Goal: Information Seeking & Learning: Check status

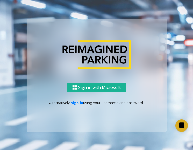
click at [76, 107] on div "Sign in with Microsoft Alternatively, sign in using your username and password." at bounding box center [97, 106] width 140 height 49
click at [77, 103] on link "sign in" at bounding box center [77, 102] width 12 height 5
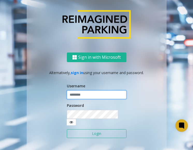
click at [91, 99] on input "text" at bounding box center [97, 94] width 60 height 9
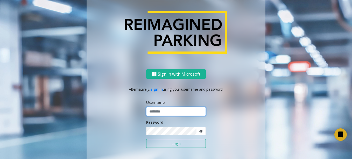
click at [157, 110] on input "text" at bounding box center [176, 111] width 60 height 9
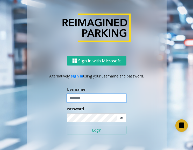
click at [81, 97] on input "text" at bounding box center [97, 98] width 60 height 9
type input "**********"
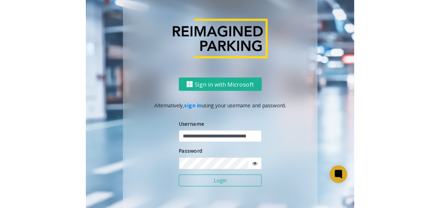
scroll to position [0, 0]
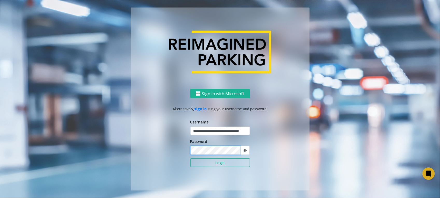
click at [190, 149] on button "Login" at bounding box center [220, 163] width 60 height 9
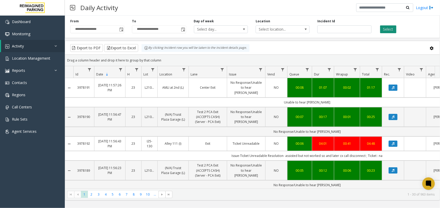
drag, startPoint x: 393, startPoint y: 25, endPoint x: 390, endPoint y: 29, distance: 5.1
click at [193, 25] on div "Select" at bounding box center [407, 26] width 62 height 14
click at [193, 30] on button "Select" at bounding box center [388, 29] width 16 height 8
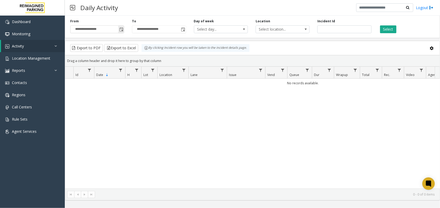
click at [122, 29] on span "Toggle popup" at bounding box center [121, 29] width 4 height 4
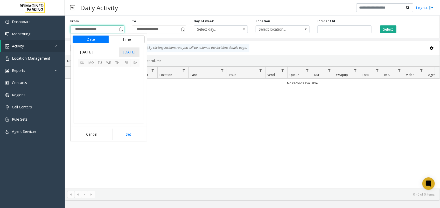
scroll to position [93042, 0]
click at [127, 71] on span "5" at bounding box center [126, 71] width 9 height 9
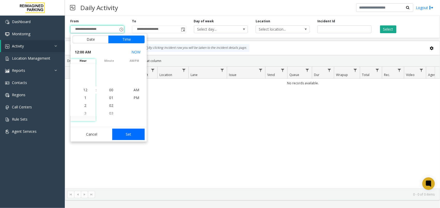
click at [134, 131] on button "Set" at bounding box center [128, 134] width 33 height 11
type input "**********"
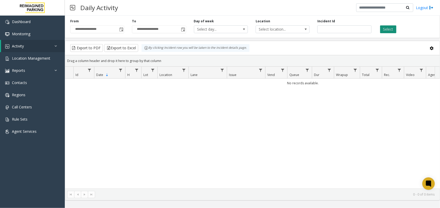
click at [193, 30] on button "Select" at bounding box center [388, 29] width 16 height 8
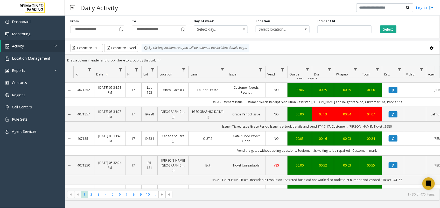
scroll to position [0, 58]
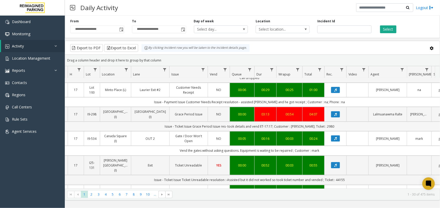
click at [193, 130] on td "Issue - Ticket Issue Grace Period Issue res- took details and vend ET-17:17; Cu…" at bounding box center [250, 127] width 468 height 10
copy td "[PERSON_NAME]"
click at [193, 128] on td "Issue - Ticket Issue Grace Period Issue res- took details and vend ET-17:17; Cu…" at bounding box center [250, 127] width 468 height 10
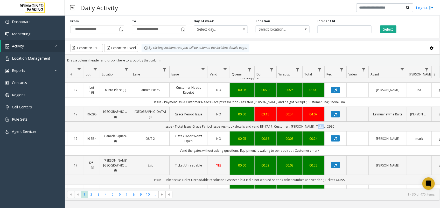
copy td "2980"
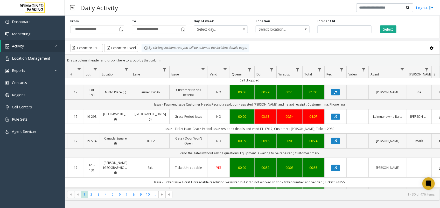
scroll to position [130, 58]
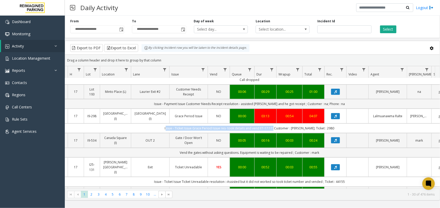
copy td "Issue - Ticket Issue Grace Period Issue res- took details and vend ET-17:17"
drag, startPoint x: 279, startPoint y: 124, endPoint x: 170, endPoint y: 129, distance: 109.0
click at [170, 129] on td "Issue - Ticket Issue Grace Period Issue res- took details and vend ET-17:17; Cu…" at bounding box center [250, 128] width 468 height 10
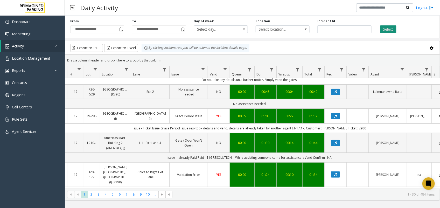
click at [193, 27] on button "Select" at bounding box center [388, 29] width 16 height 8
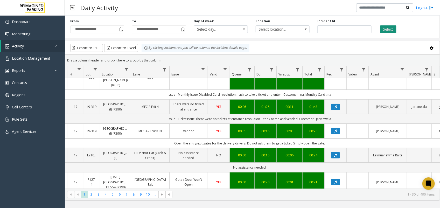
click at [193, 32] on button "Select" at bounding box center [388, 29] width 16 height 8
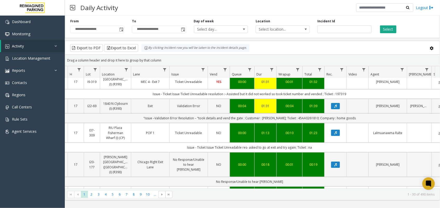
scroll to position [0, 58]
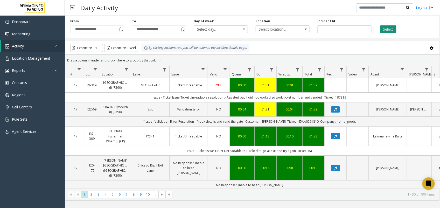
click at [193, 29] on button "Select" at bounding box center [388, 29] width 16 height 8
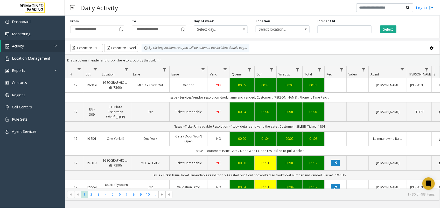
drag, startPoint x: 235, startPoint y: 8, endPoint x: 240, endPoint y: 8, distance: 5.4
click at [193, 8] on div "Daily Activity Logout" at bounding box center [252, 8] width 375 height 16
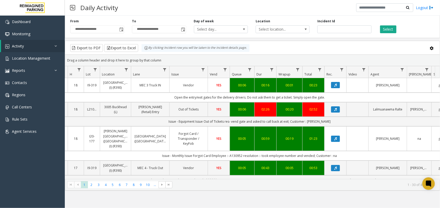
click at [193, 6] on div "Daily Activity Logout" at bounding box center [252, 8] width 375 height 16
click at [193, 10] on input "text" at bounding box center [384, 7] width 57 height 9
click at [193, 22] on div "Select" at bounding box center [407, 26] width 62 height 14
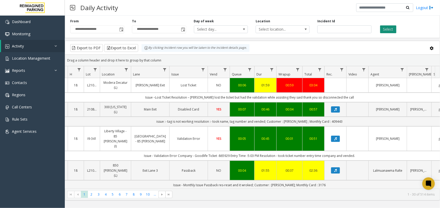
click at [193, 31] on button "Select" at bounding box center [388, 29] width 16 height 8
